Goal: Check status: Check status

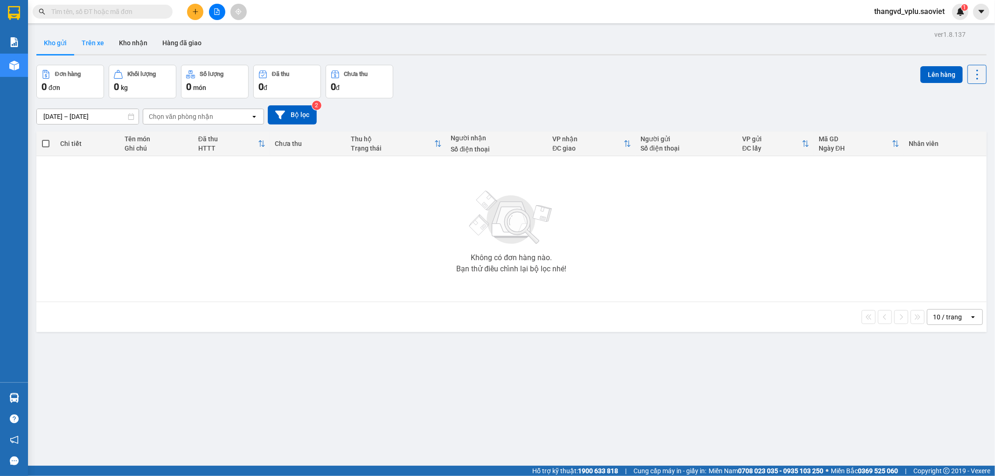
click at [97, 39] on button "Trên xe" at bounding box center [92, 43] width 37 height 22
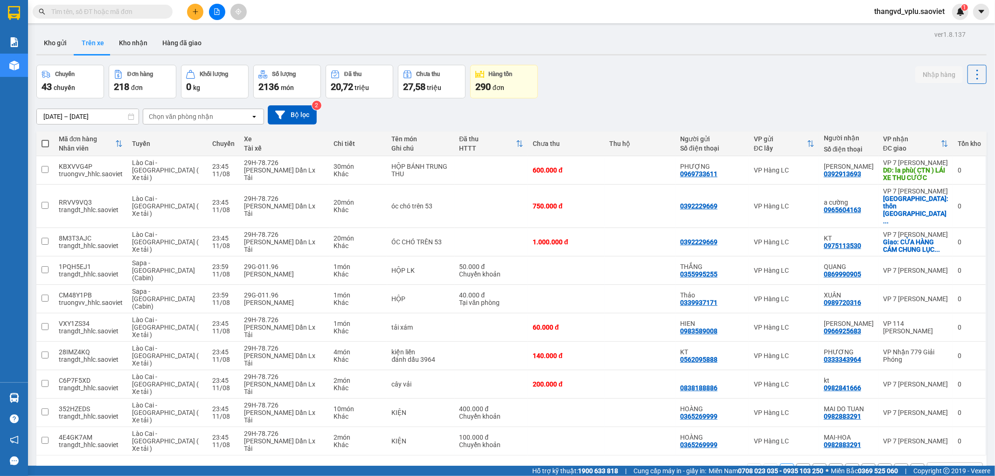
click at [184, 111] on div "Chọn văn phòng nhận" at bounding box center [196, 116] width 107 height 15
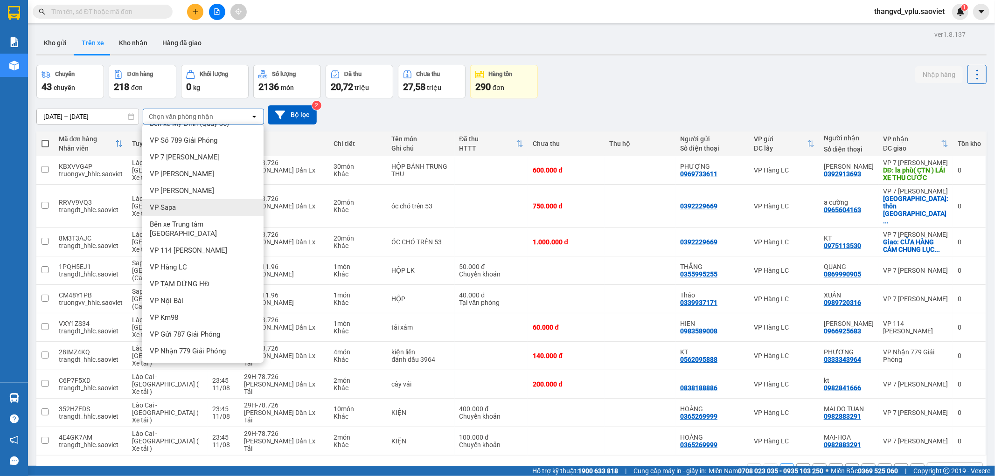
scroll to position [21, 0]
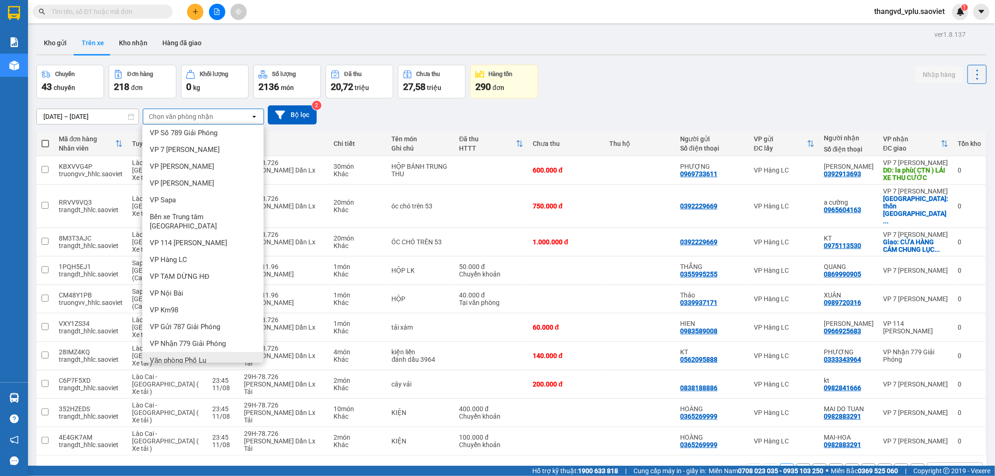
click at [179, 356] on div "Văn phòng Phố Lu" at bounding box center [202, 360] width 121 height 17
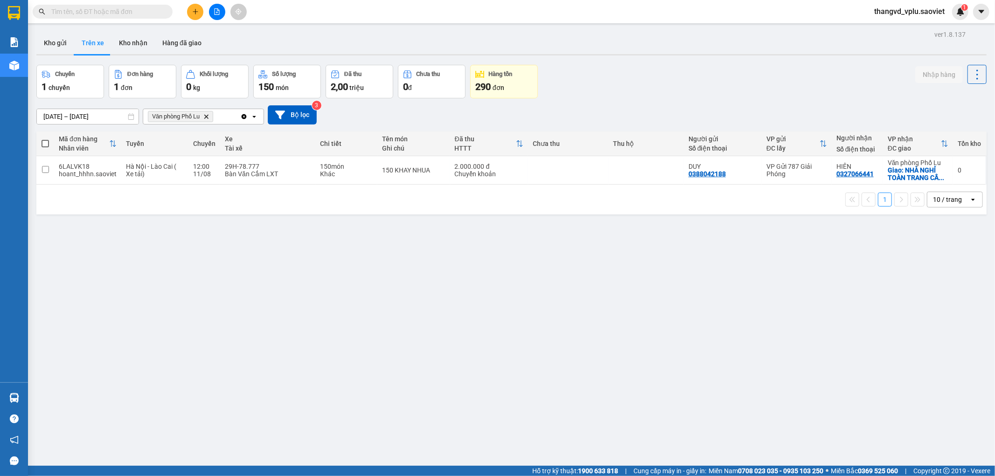
click at [97, 115] on input "10/08/2025 – 12/08/2025" at bounding box center [88, 116] width 102 height 15
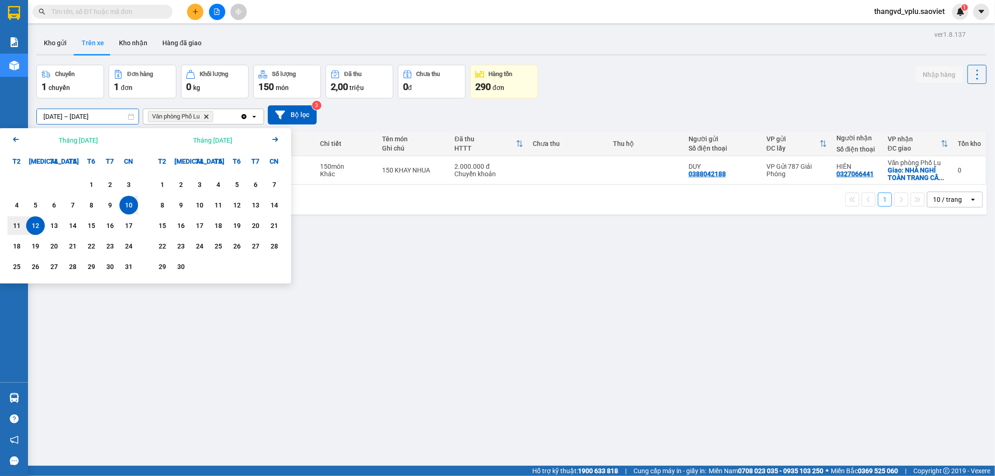
click at [426, 294] on div "ver 1.8.137 Kho gửi Trên xe Kho nhận Hàng đã giao Chuyến 1 chuyến Đơn hàng 1 đơ…" at bounding box center [512, 266] width 958 height 476
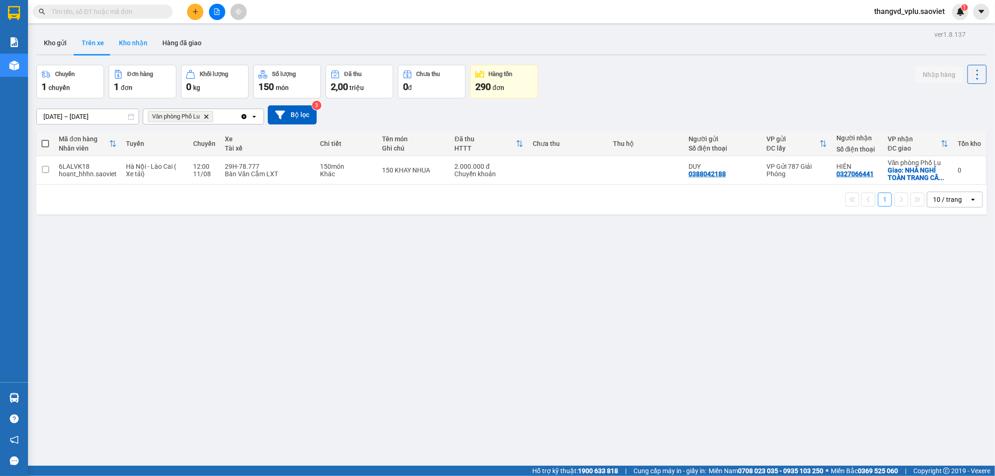
click at [125, 42] on button "Kho nhận" at bounding box center [133, 43] width 43 height 22
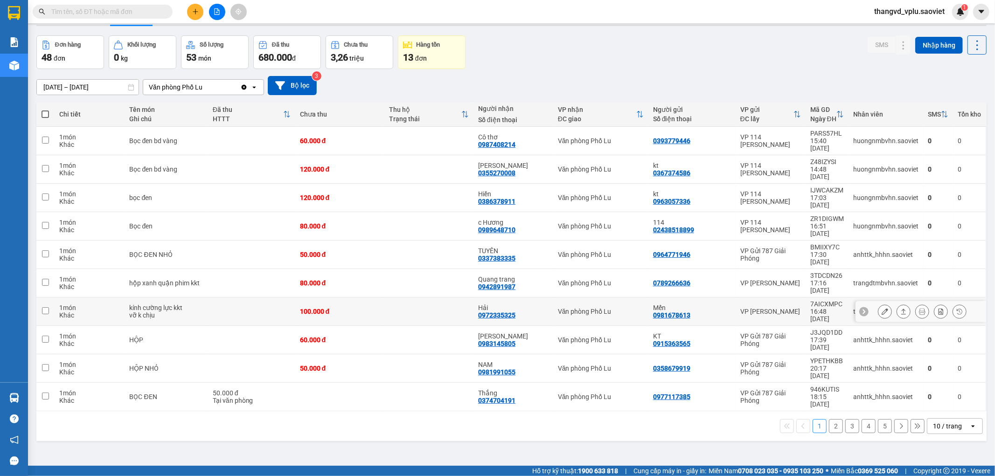
scroll to position [43, 0]
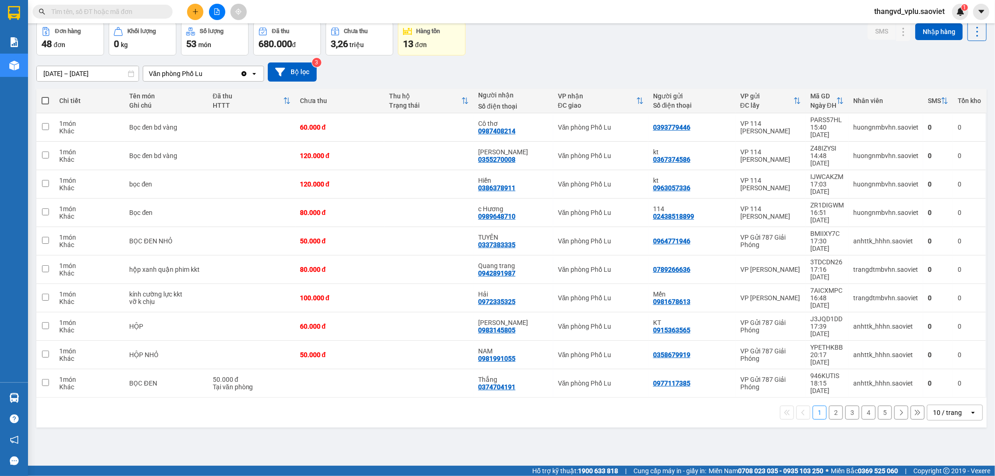
click at [44, 96] on label at bounding box center [45, 100] width 9 height 9
click at [45, 96] on input "checkbox" at bounding box center [45, 96] width 0 height 0
checkbox input "true"
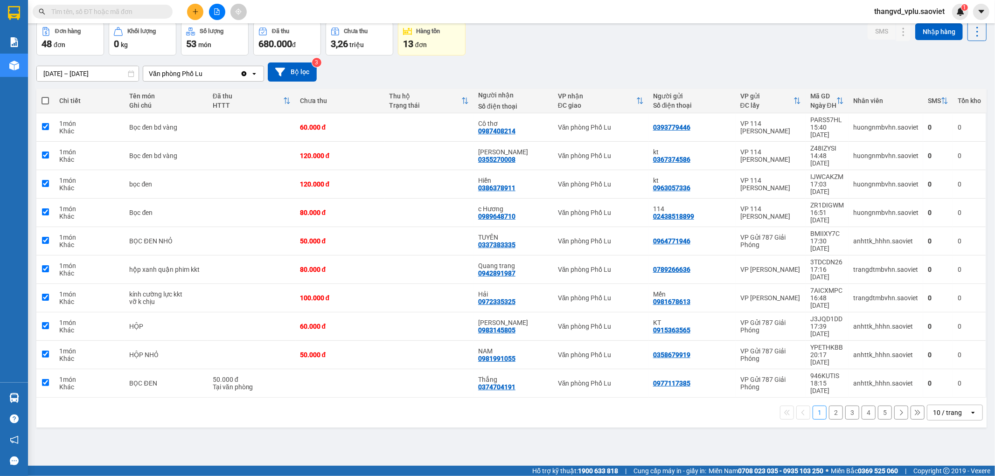
checkbox input "true"
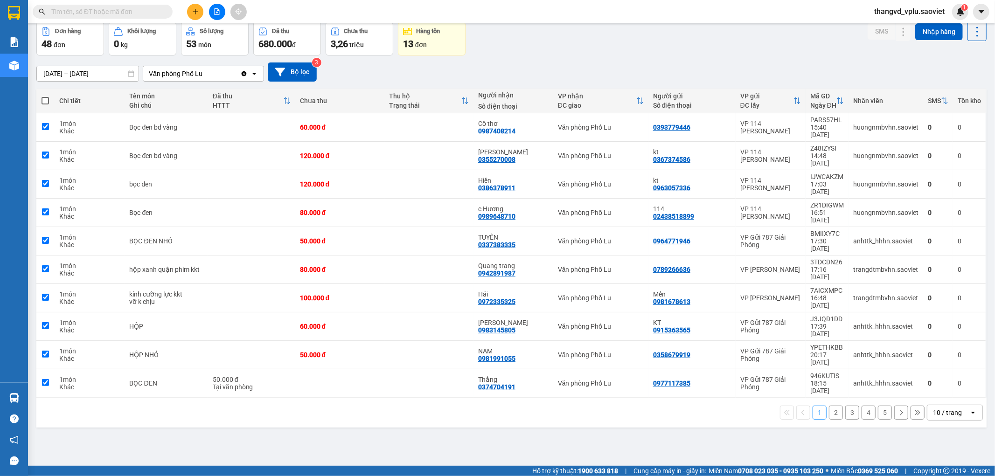
checkbox input "true"
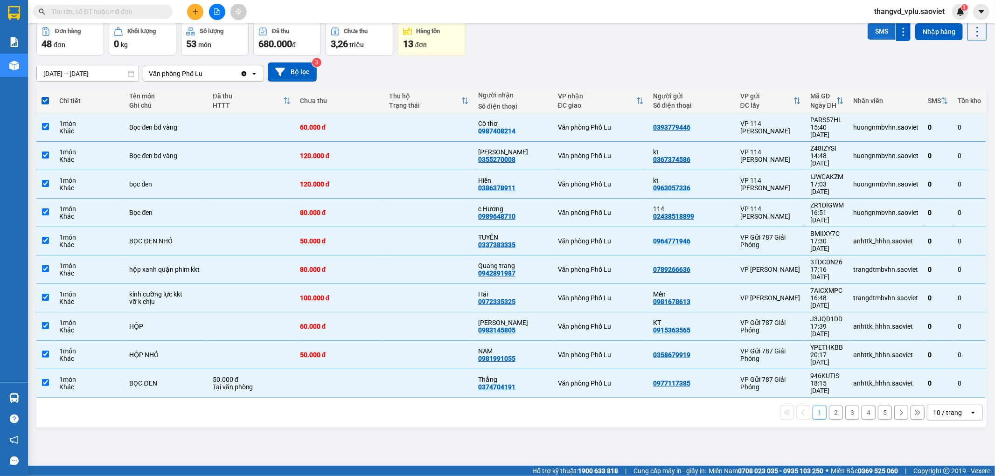
click at [874, 28] on button "SMS" at bounding box center [882, 31] width 28 height 17
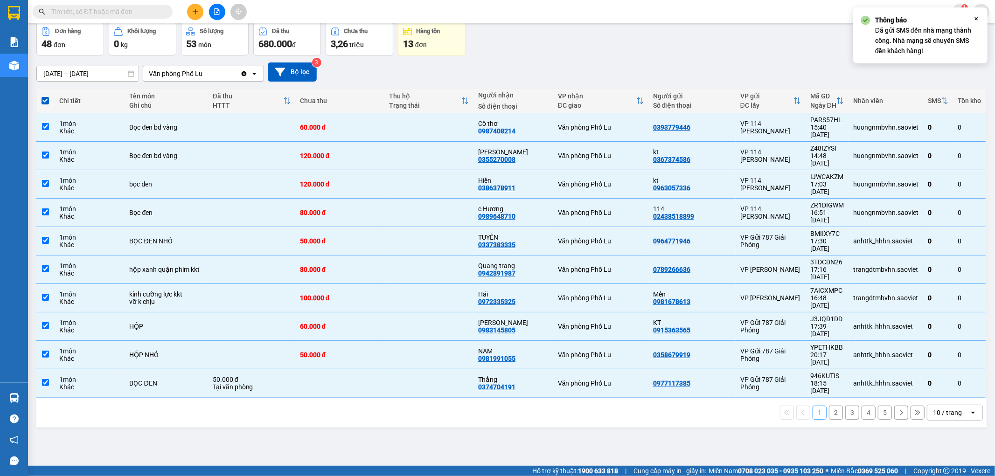
click at [831, 406] on button "2" at bounding box center [836, 413] width 14 height 14
checkbox input "false"
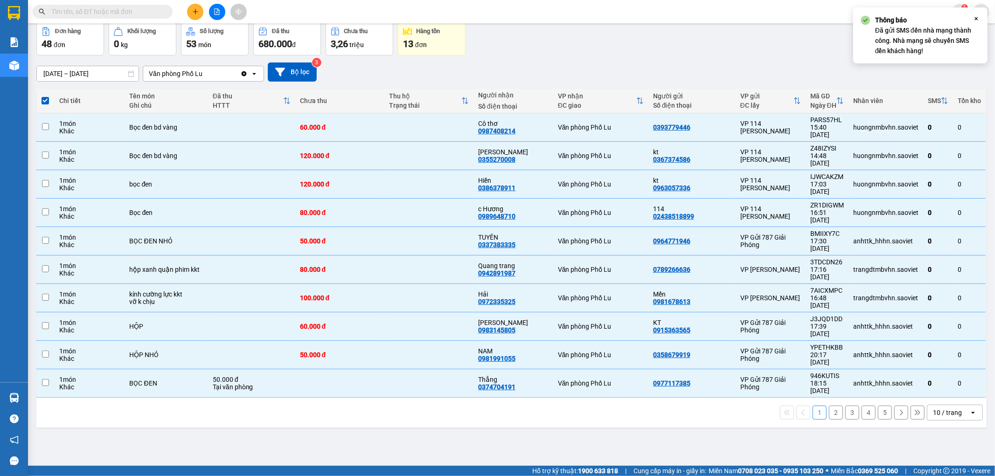
checkbox input "false"
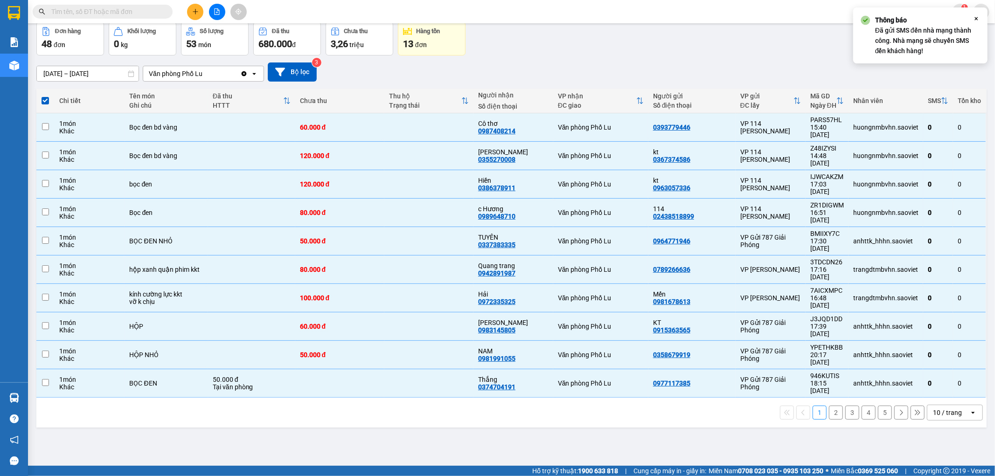
checkbox input "false"
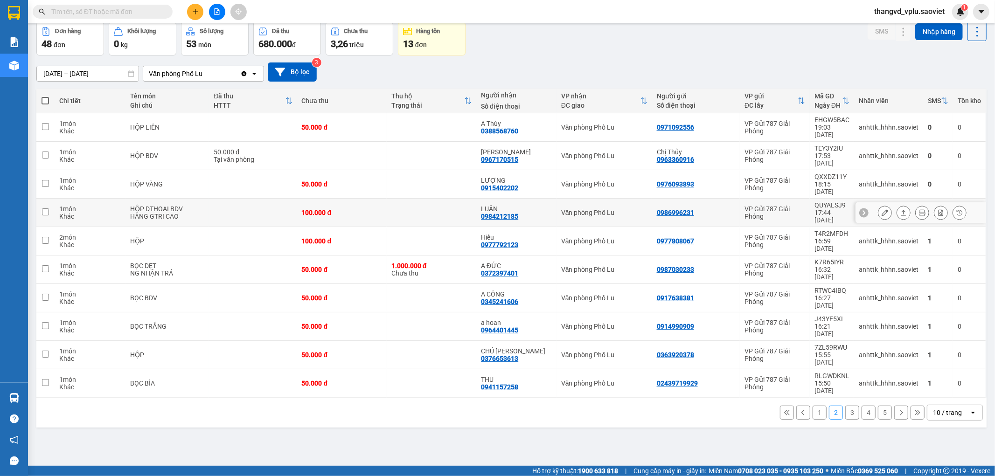
click at [91, 205] on div "1 món" at bounding box center [90, 208] width 62 height 7
checkbox input "true"
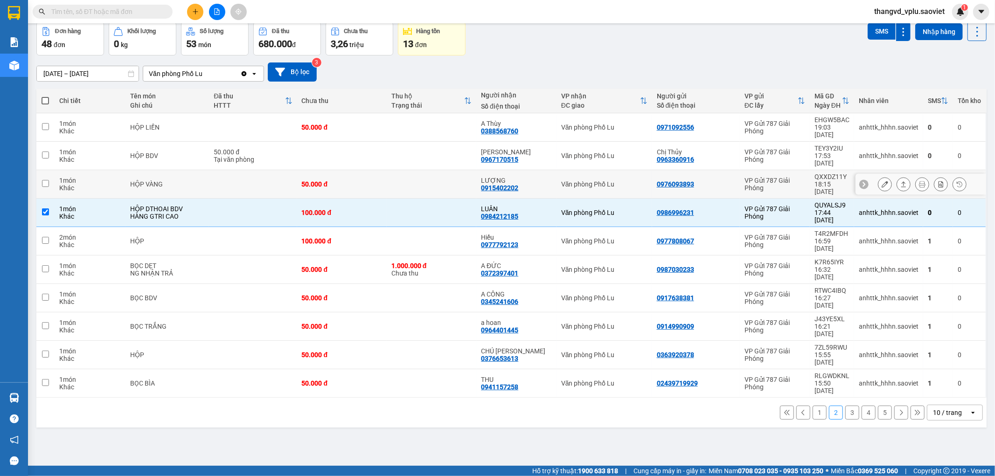
click at [89, 177] on div "1 món" at bounding box center [90, 180] width 62 height 7
checkbox input "true"
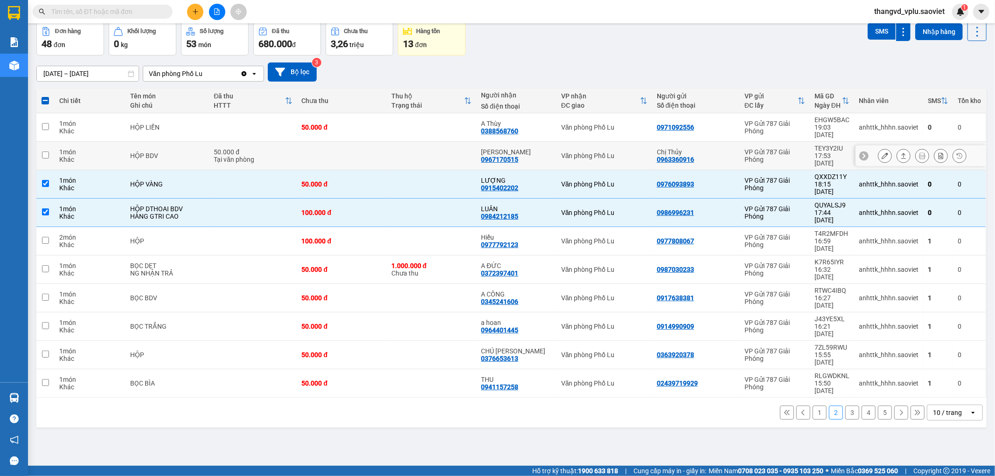
drag, startPoint x: 89, startPoint y: 145, endPoint x: 94, endPoint y: 122, distance: 23.0
click at [89, 148] on div "1 món Khác" at bounding box center [90, 155] width 62 height 15
checkbox input "true"
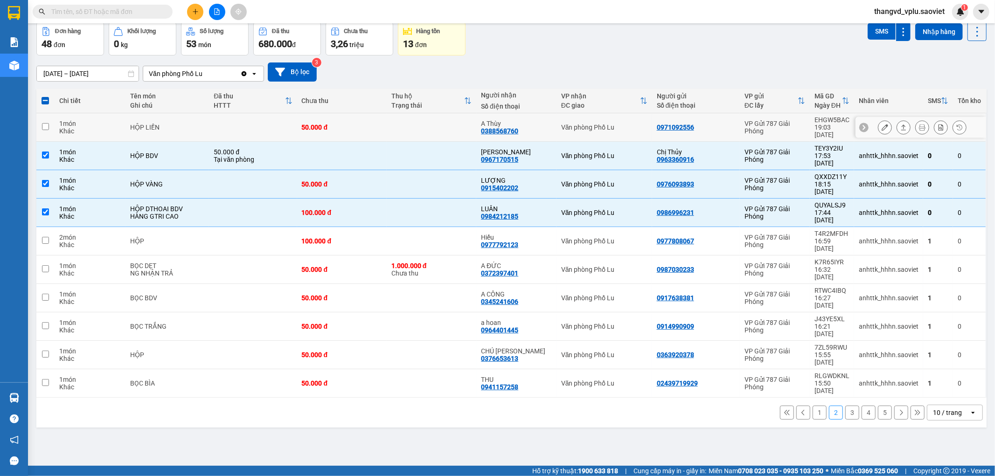
click at [94, 122] on div "1 món" at bounding box center [90, 123] width 62 height 7
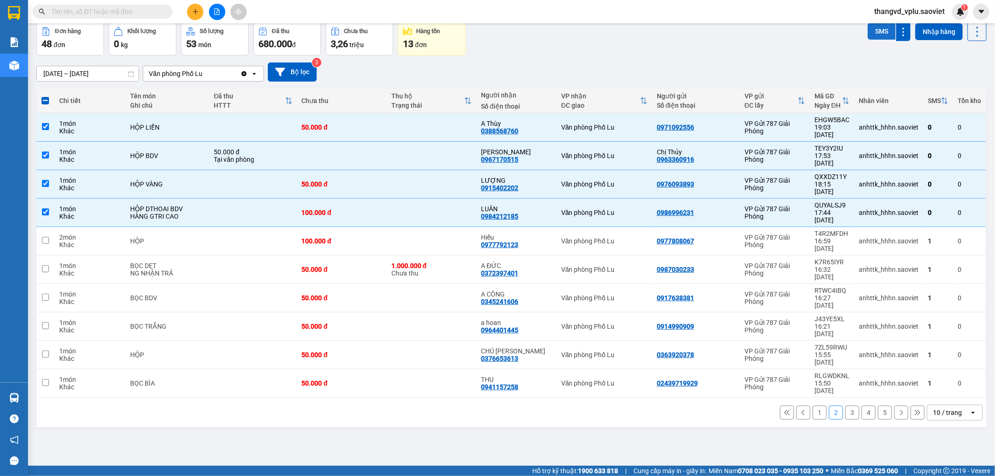
click at [873, 31] on button "SMS" at bounding box center [882, 31] width 28 height 17
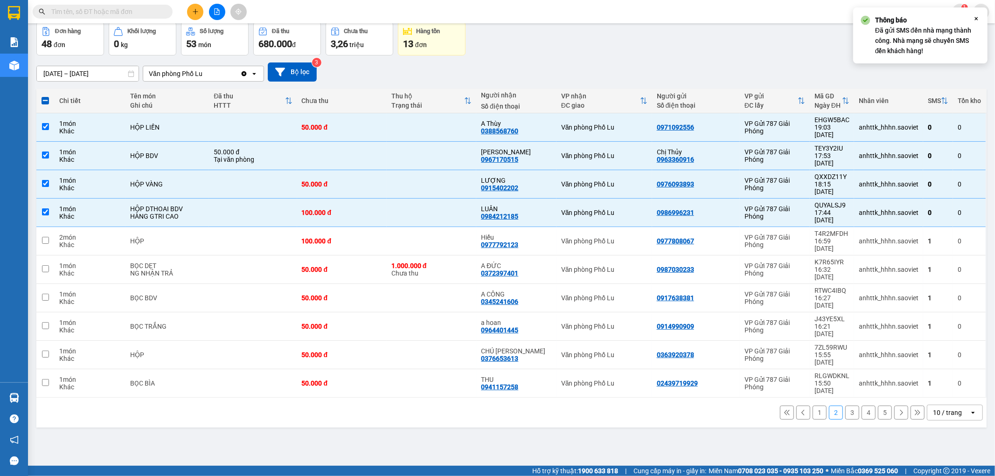
click at [845, 406] on button "3" at bounding box center [852, 413] width 14 height 14
checkbox input "false"
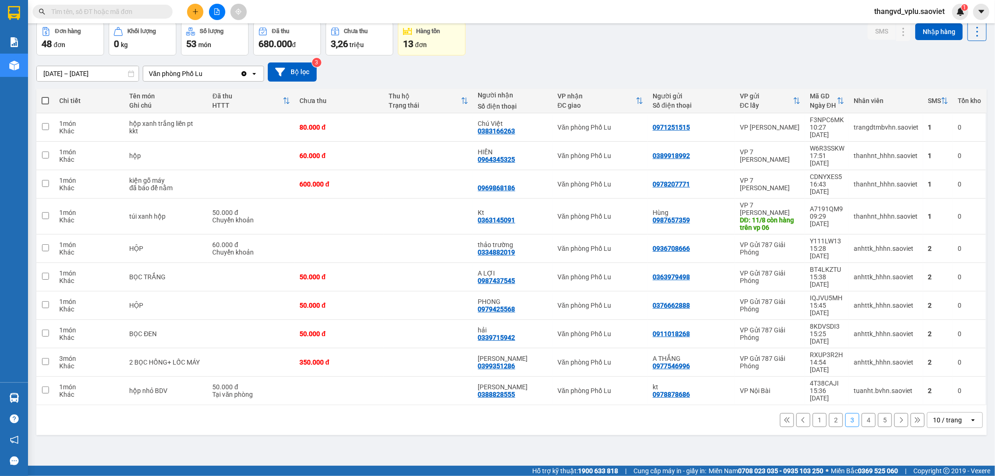
click at [862, 413] on button "4" at bounding box center [869, 420] width 14 height 14
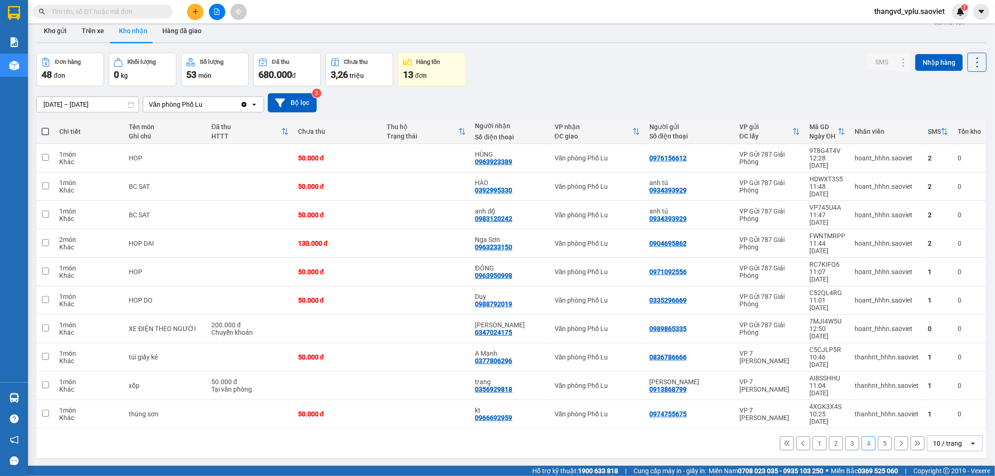
scroll to position [0, 0]
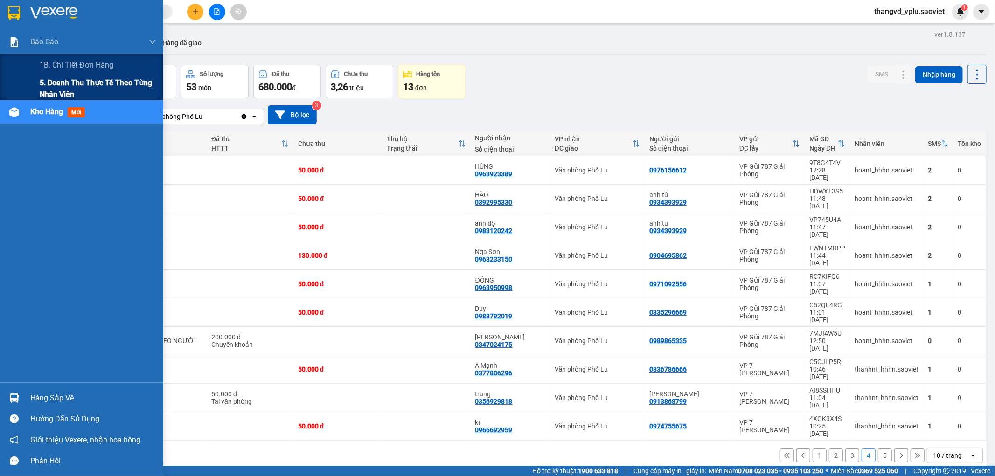
click at [58, 86] on span "5. Doanh thu thực tế theo từng nhân viên" at bounding box center [98, 88] width 117 height 23
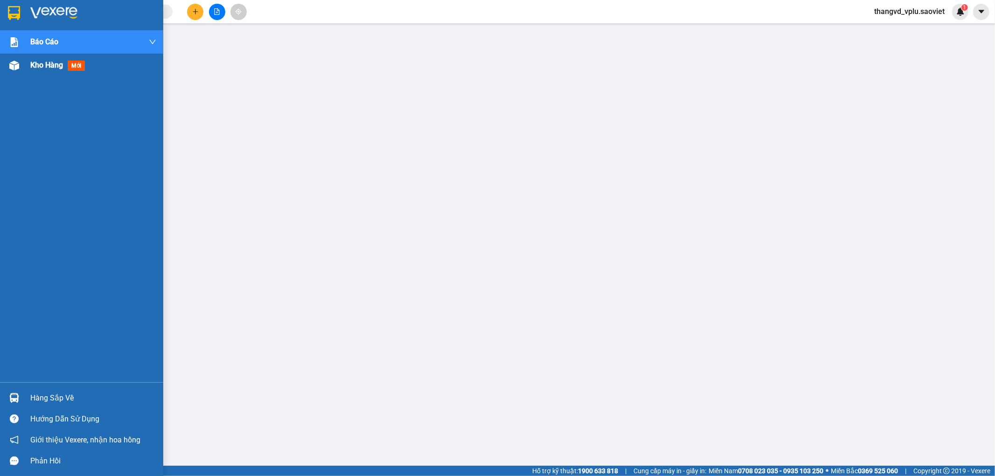
click at [21, 66] on div at bounding box center [14, 65] width 16 height 16
